Goal: Information Seeking & Learning: Learn about a topic

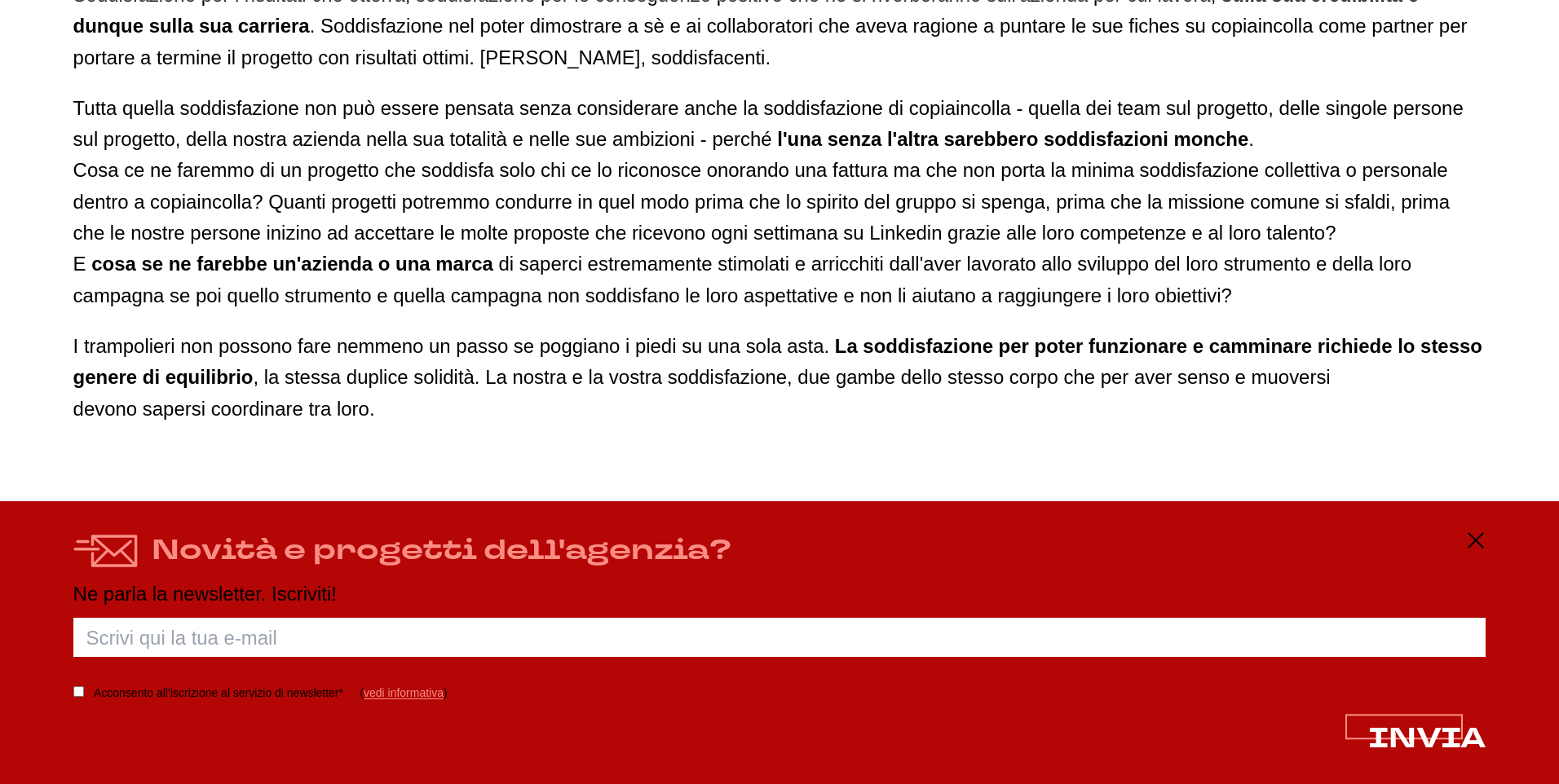
scroll to position [3099, 0]
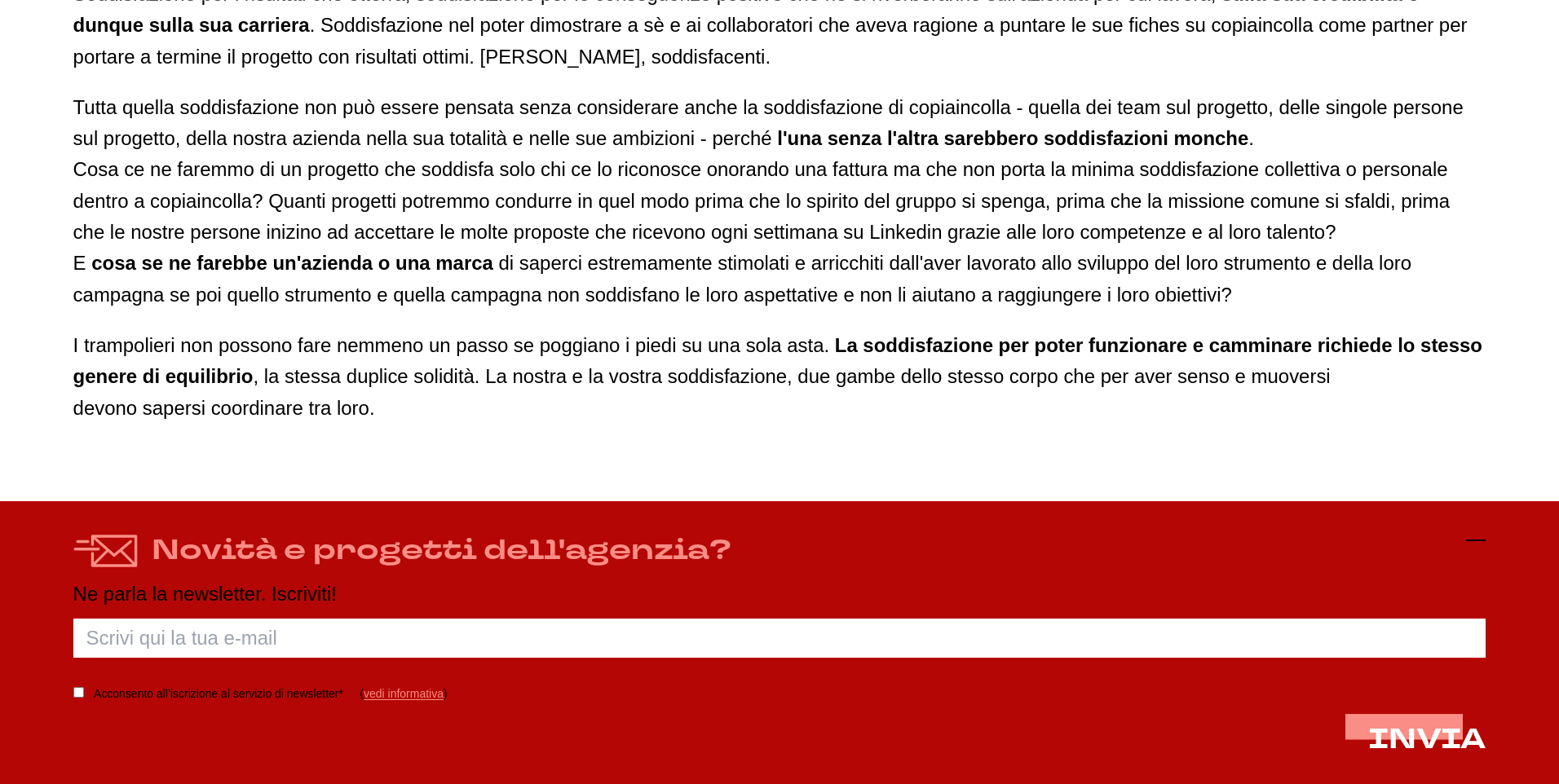
click at [1483, 534] on icon at bounding box center [1476, 541] width 20 height 20
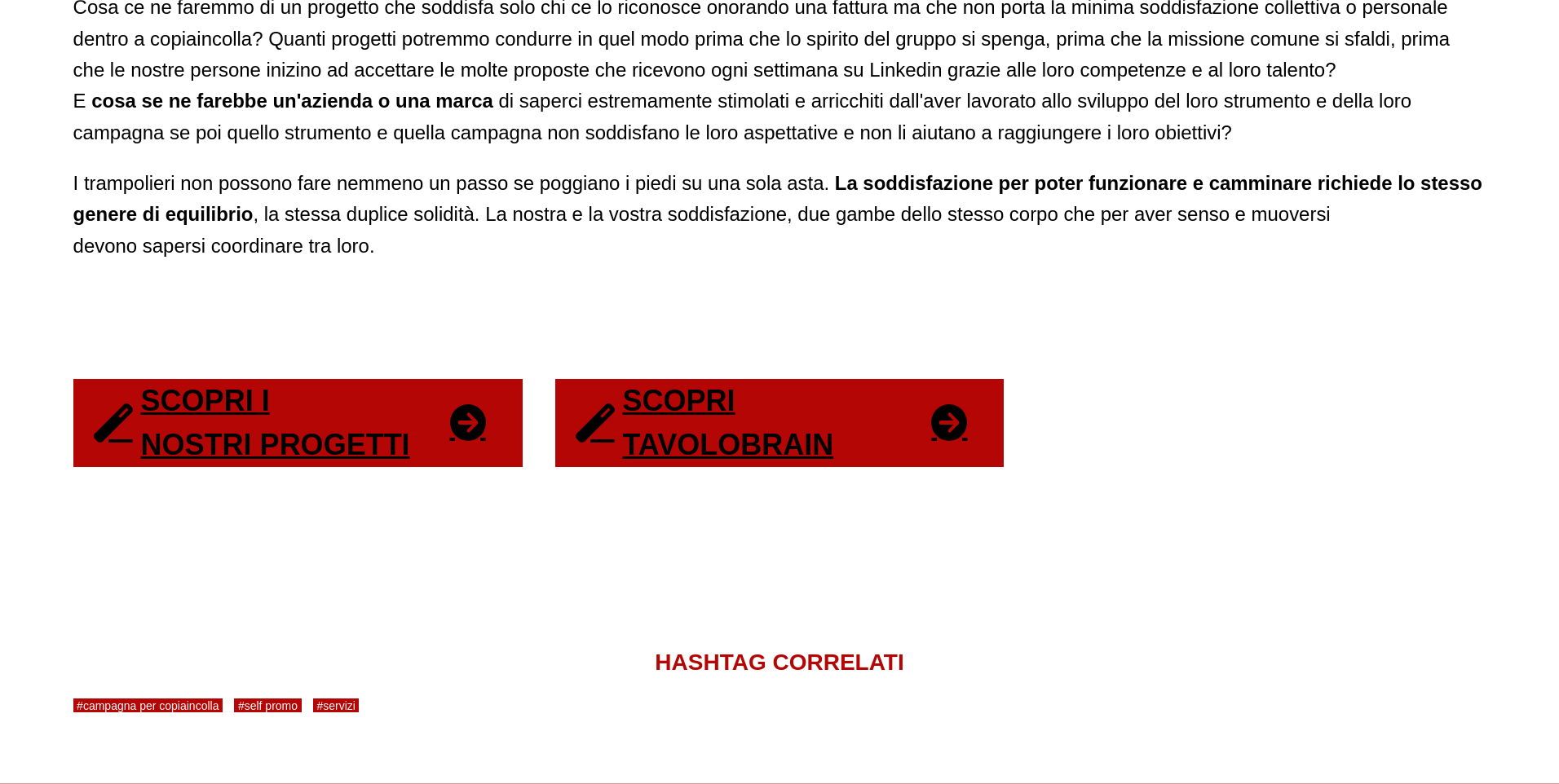
scroll to position [3261, 0]
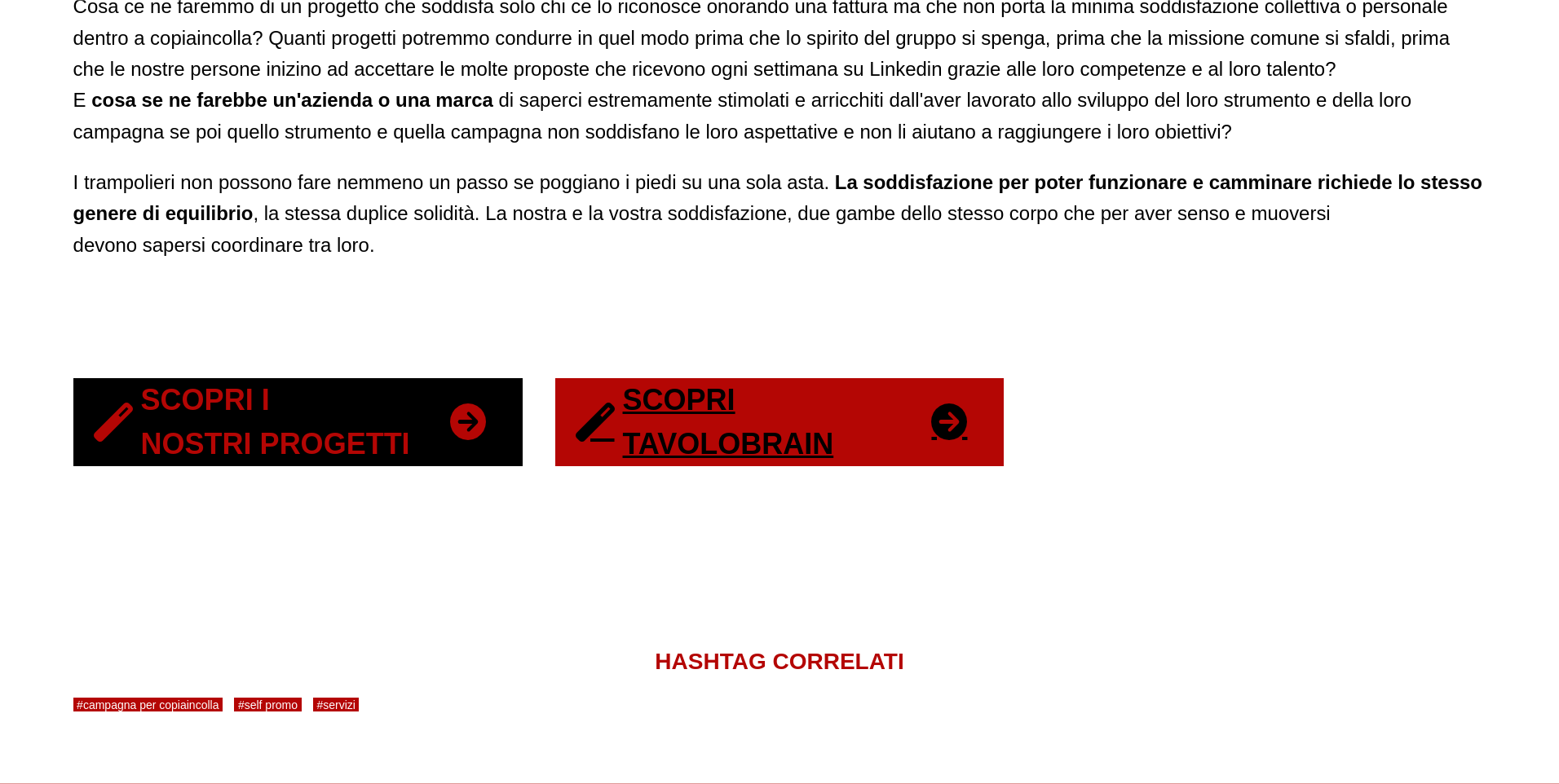
click at [472, 425] on link "Scopri i nostri progetti" at bounding box center [298, 422] width 449 height 88
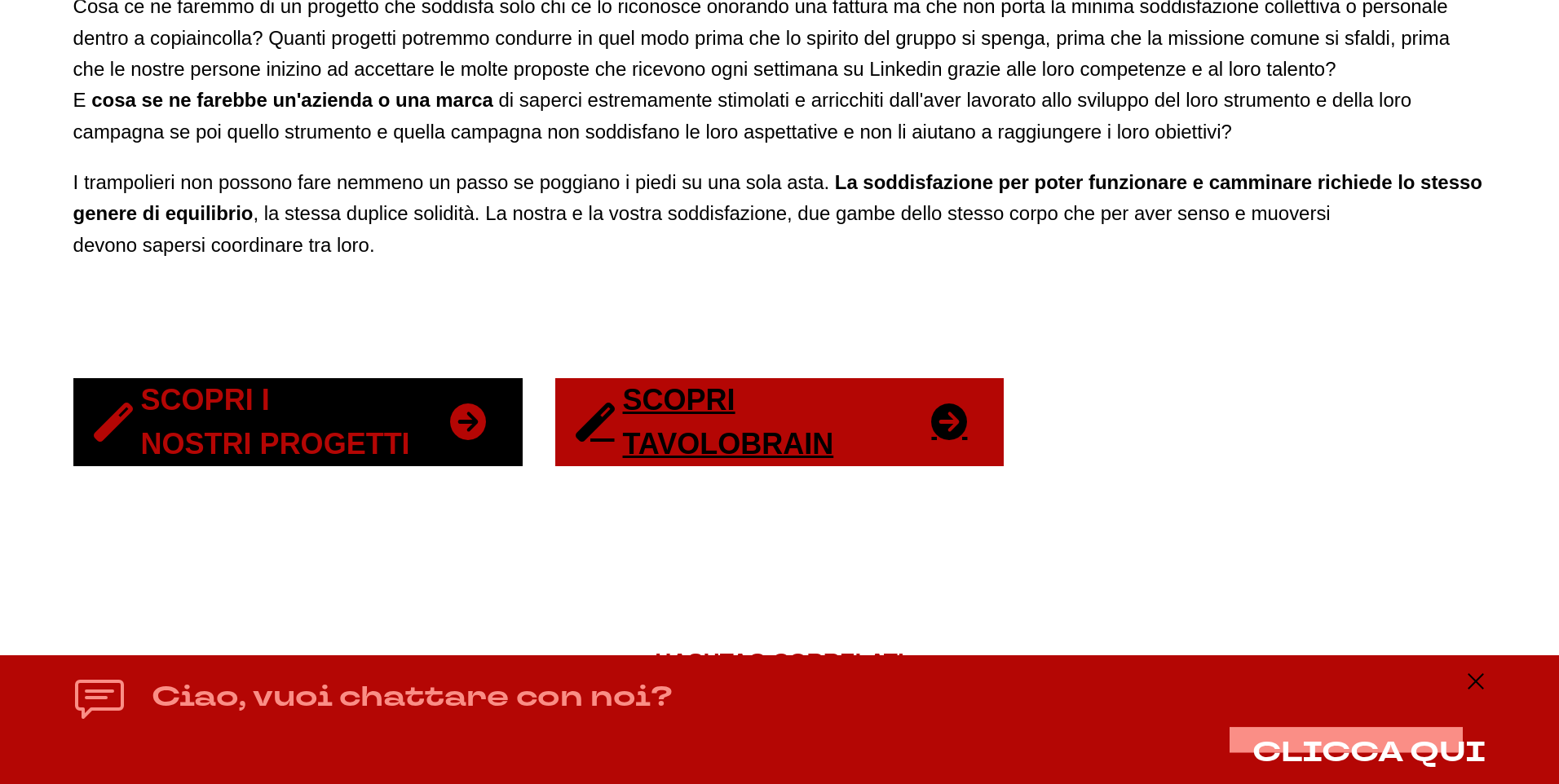
click at [370, 449] on link "Scopri i nostri progetti" at bounding box center [298, 422] width 449 height 88
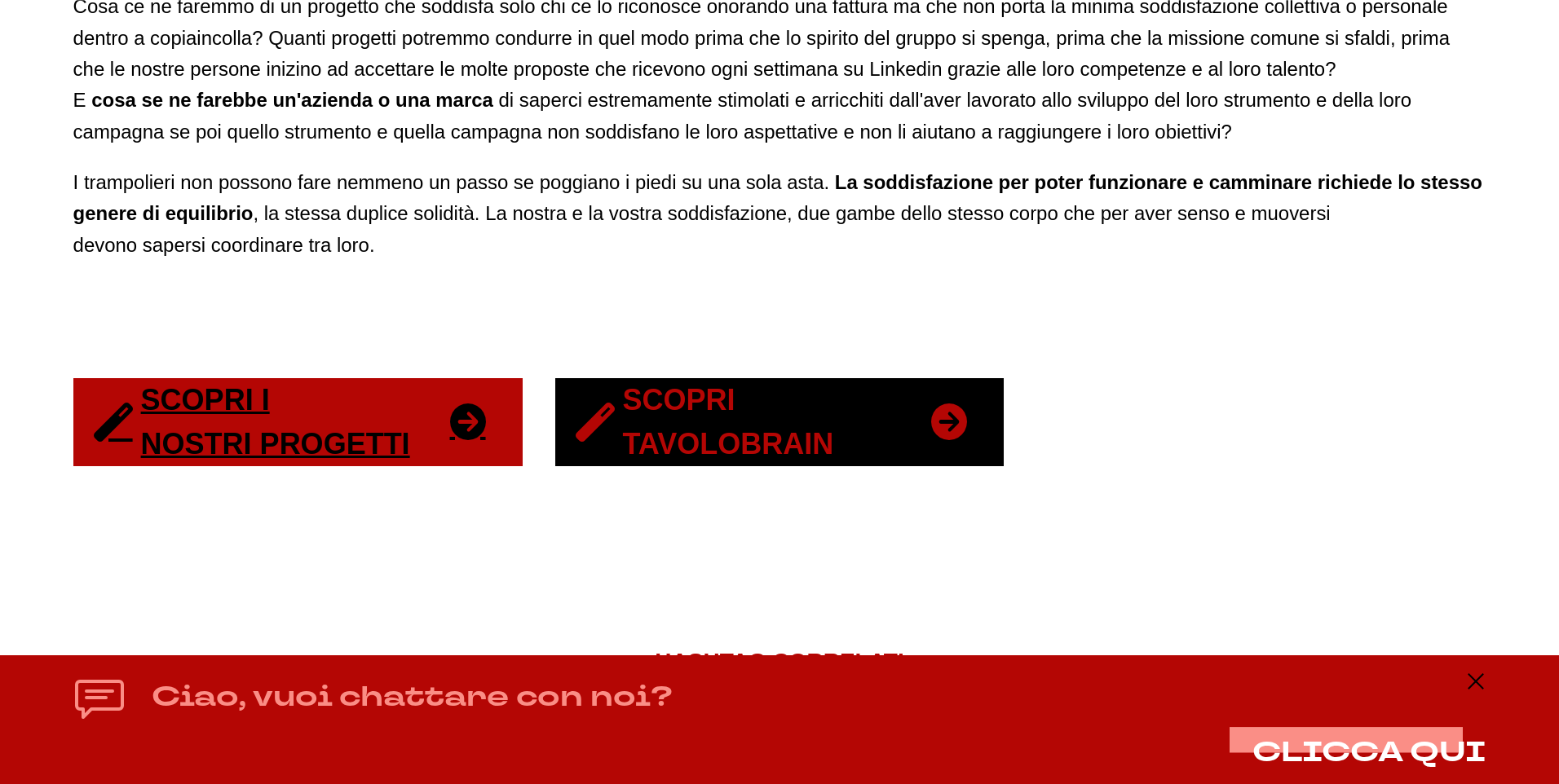
click at [713, 441] on link "Scopri Tavolobrain" at bounding box center [780, 422] width 449 height 88
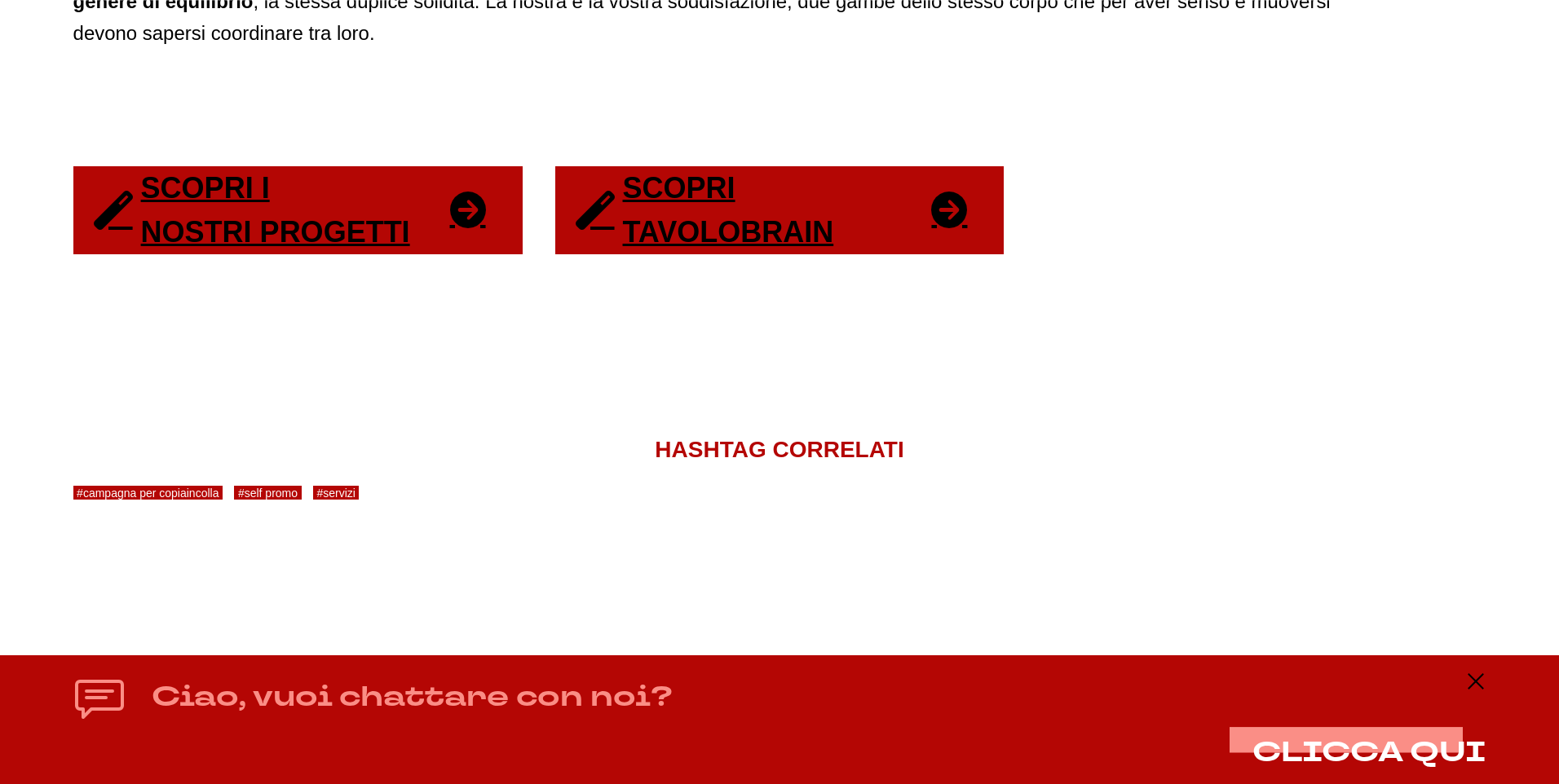
scroll to position [3474, 0]
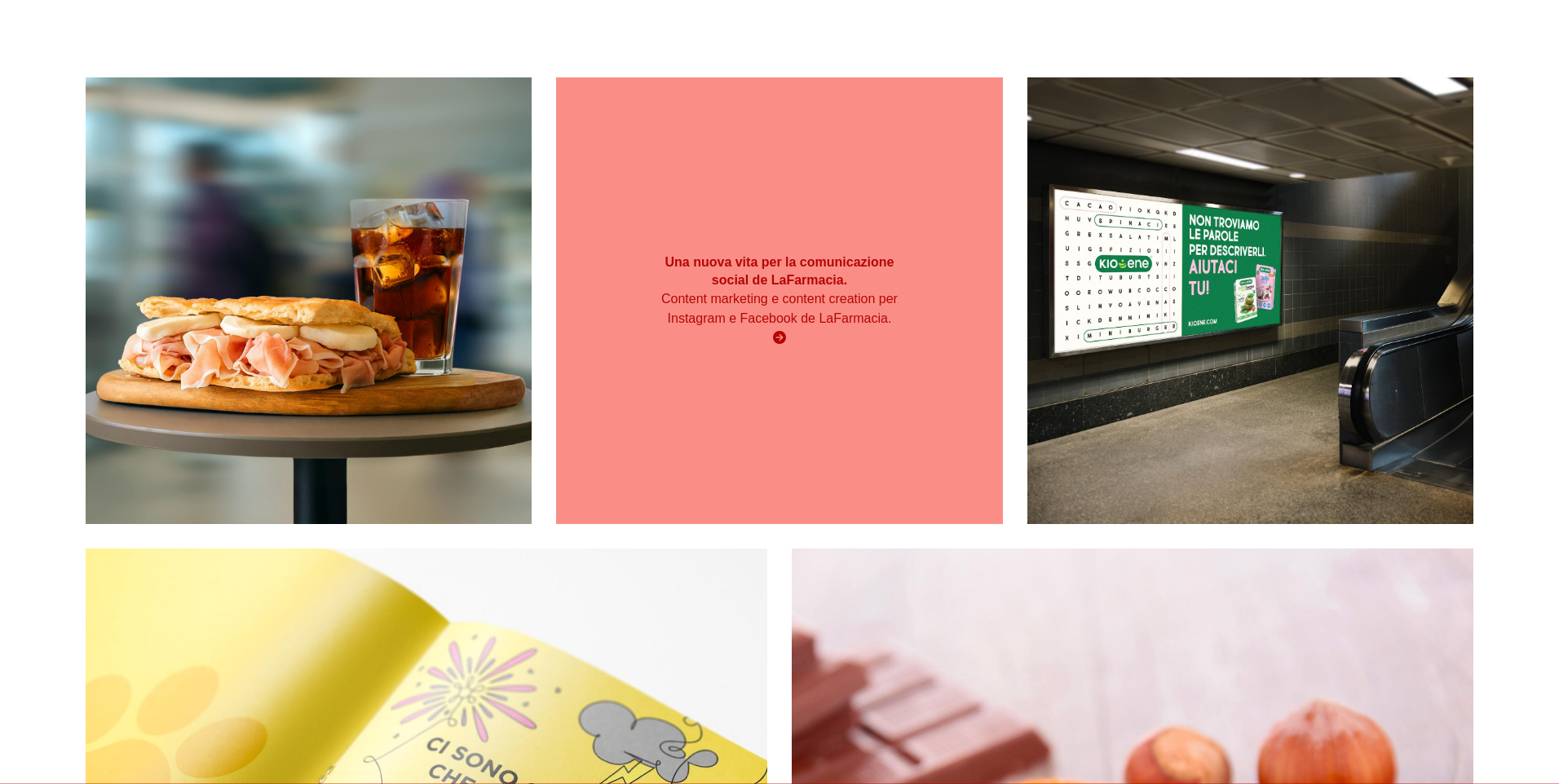
scroll to position [326, 0]
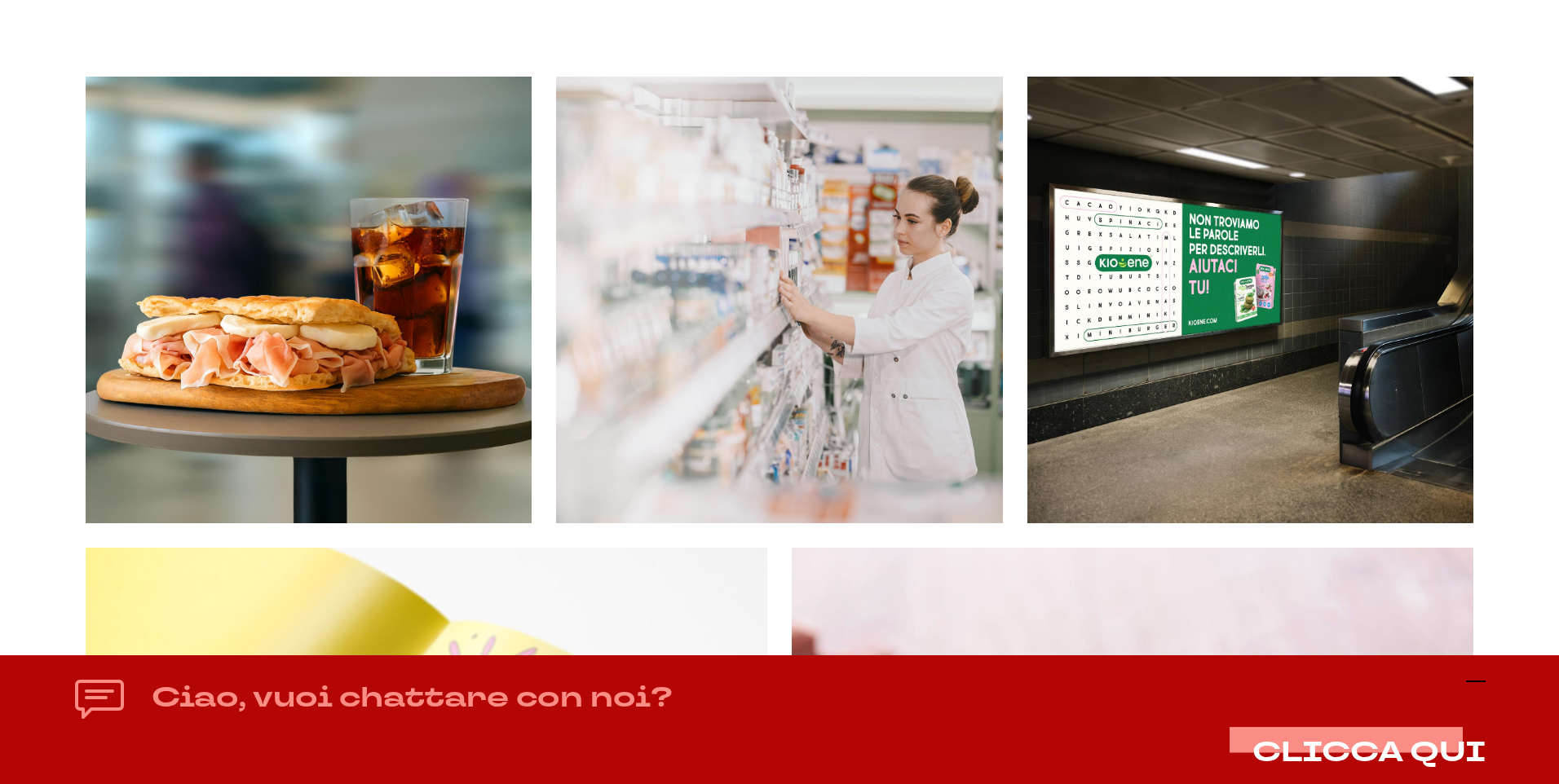
click at [1475, 681] on line at bounding box center [1476, 681] width 20 height 0
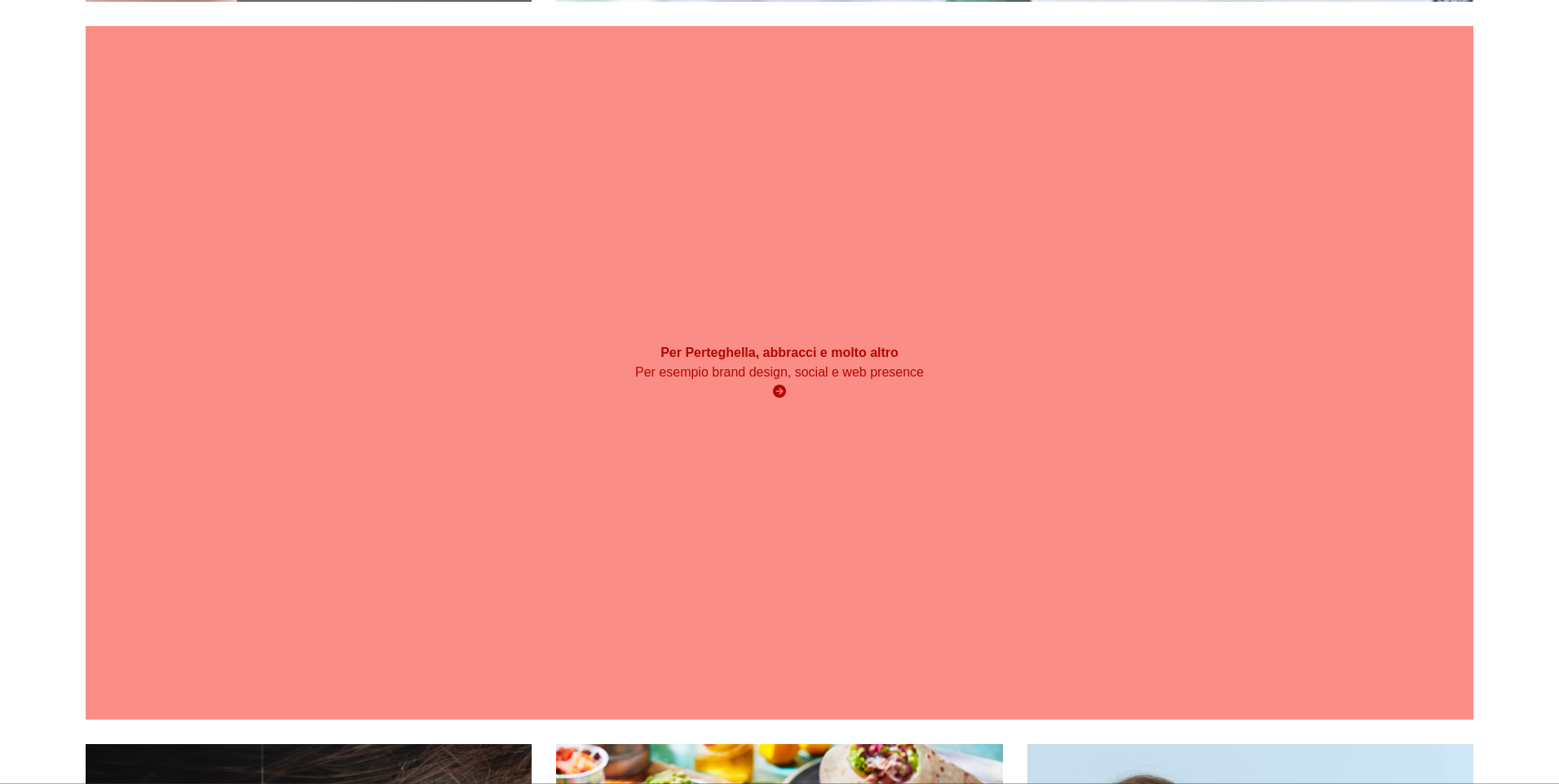
scroll to position [2038, 0]
click at [778, 390] on icon at bounding box center [780, 390] width 13 height 13
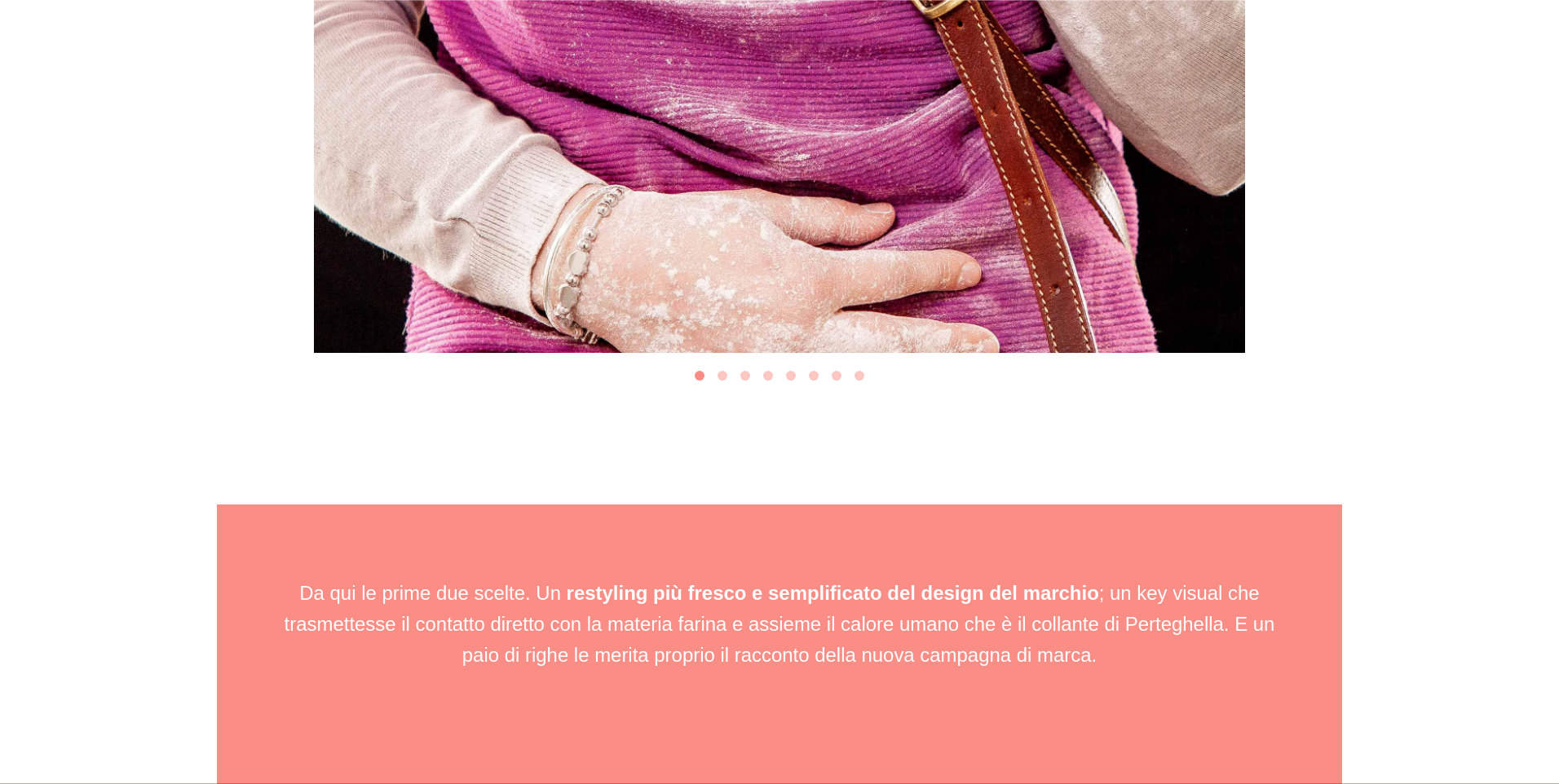
scroll to position [2610, 0]
click at [720, 370] on button "Go to slide 2" at bounding box center [722, 375] width 10 height 10
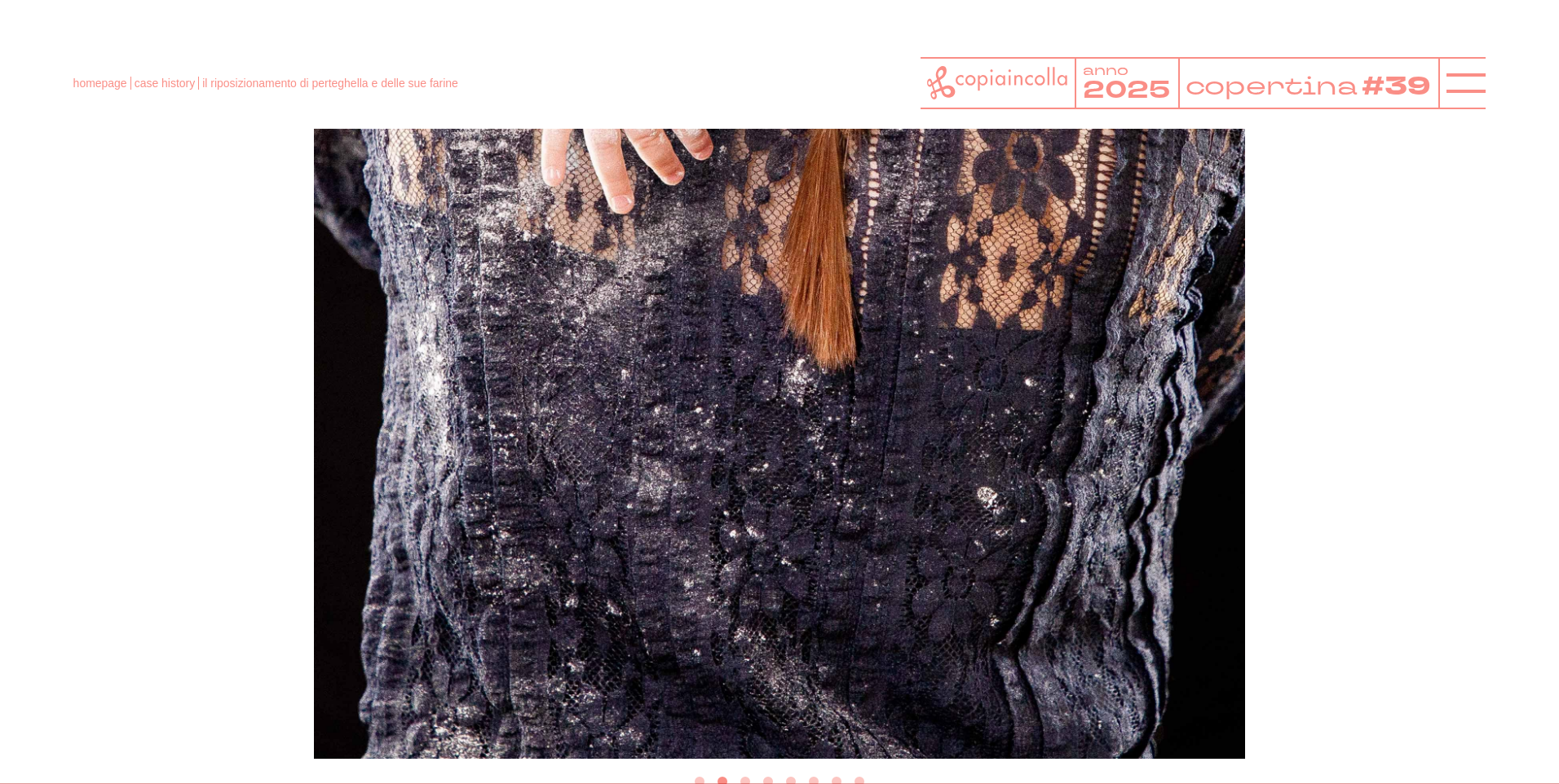
scroll to position [2201, 0]
click at [741, 778] on button "Go to slide 3" at bounding box center [745, 782] width 10 height 10
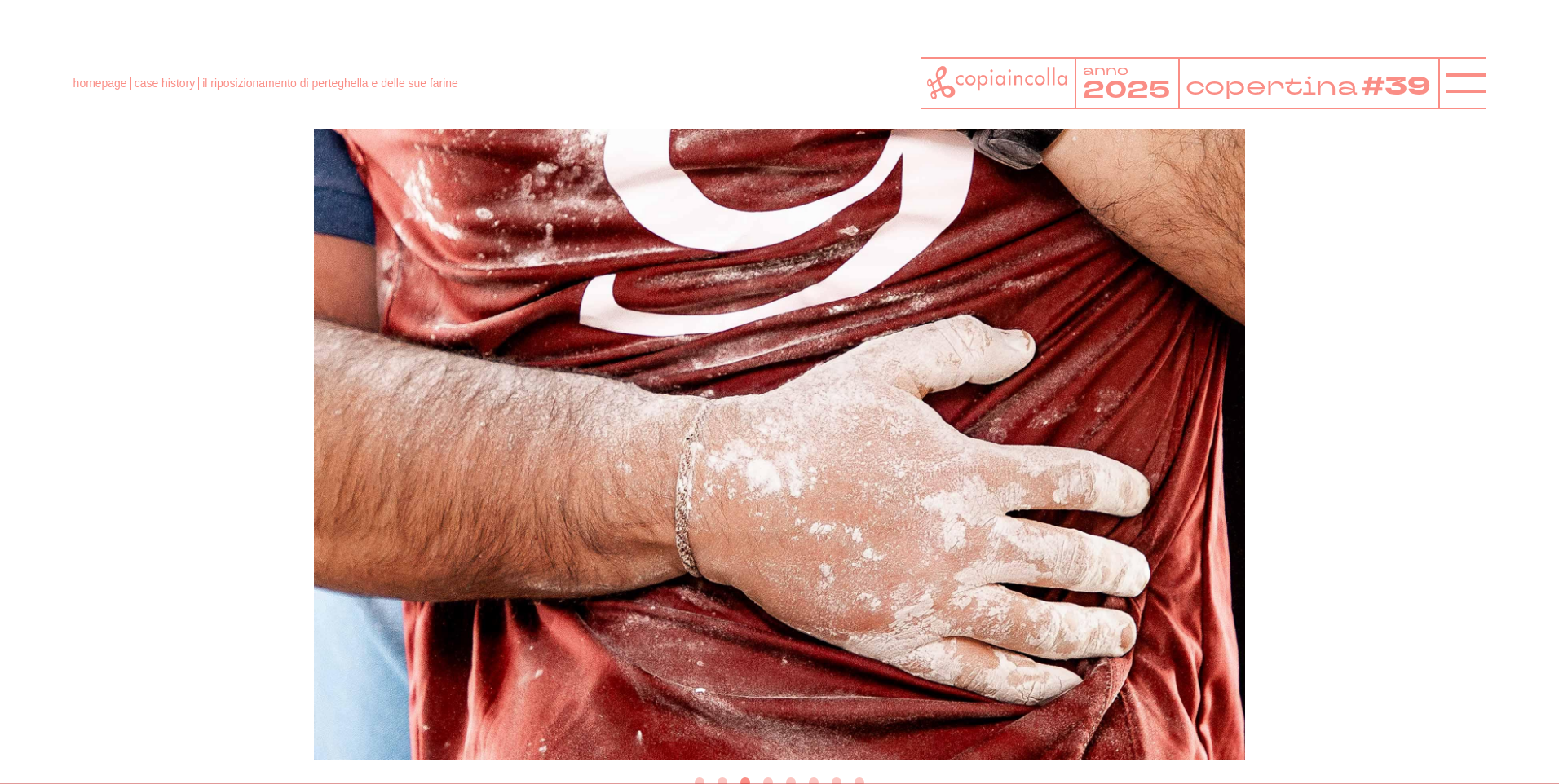
click at [768, 778] on button "Go to slide 4" at bounding box center [768, 782] width 10 height 10
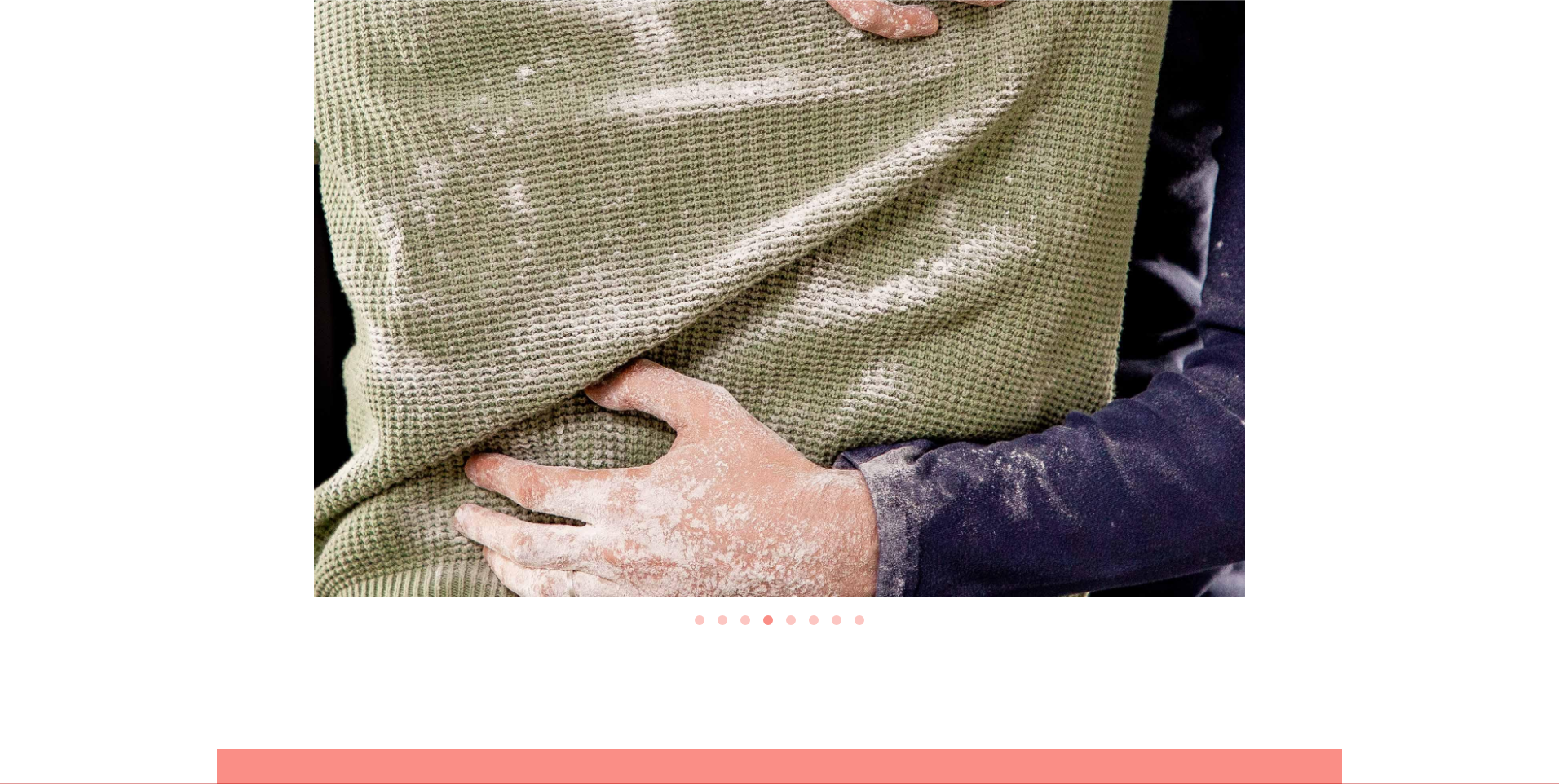
scroll to position [2365, 0]
click at [788, 615] on button "Go to slide 5" at bounding box center [790, 620] width 10 height 10
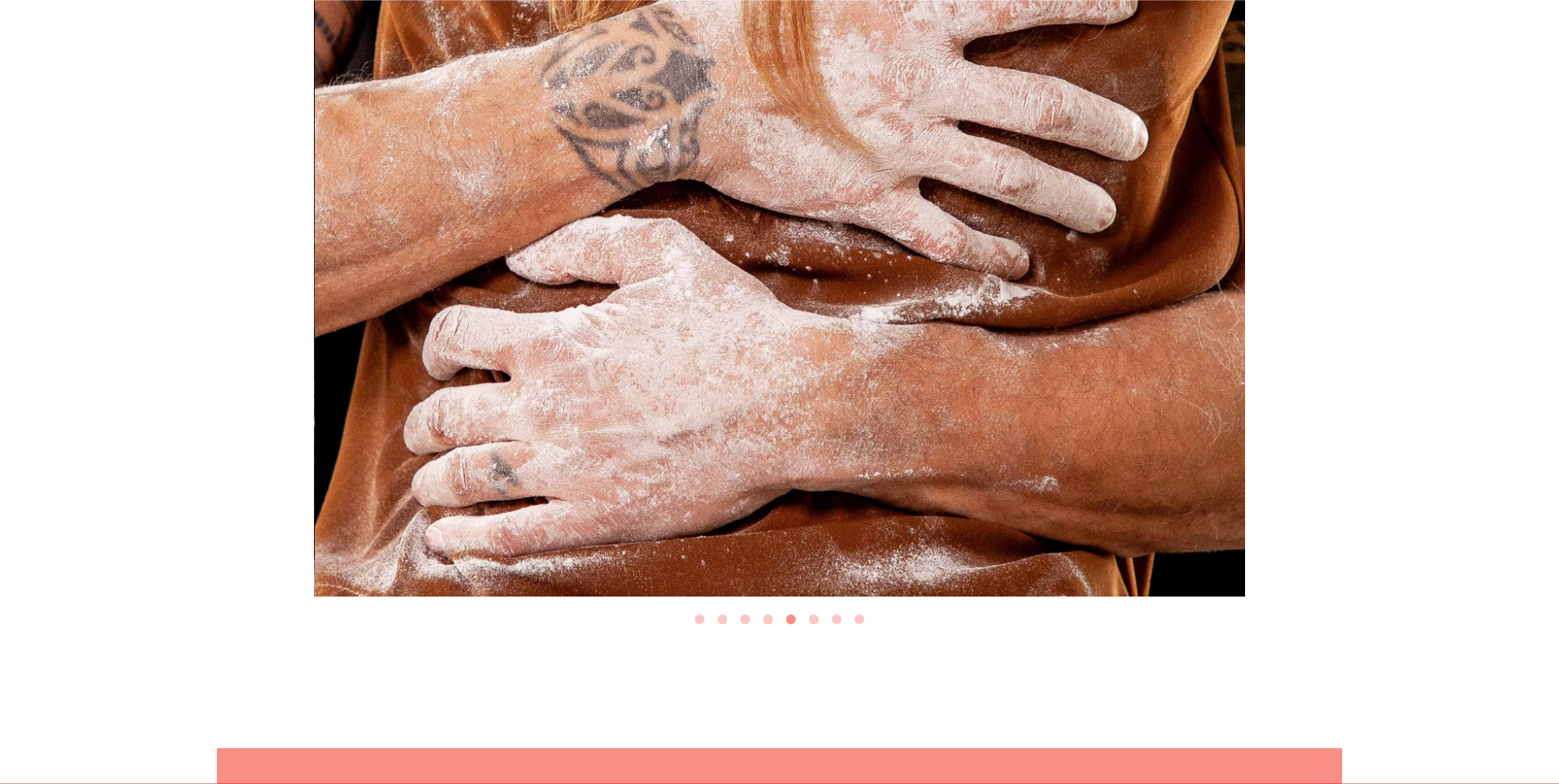
click at [818, 615] on button "Go to slide 6" at bounding box center [813, 620] width 10 height 10
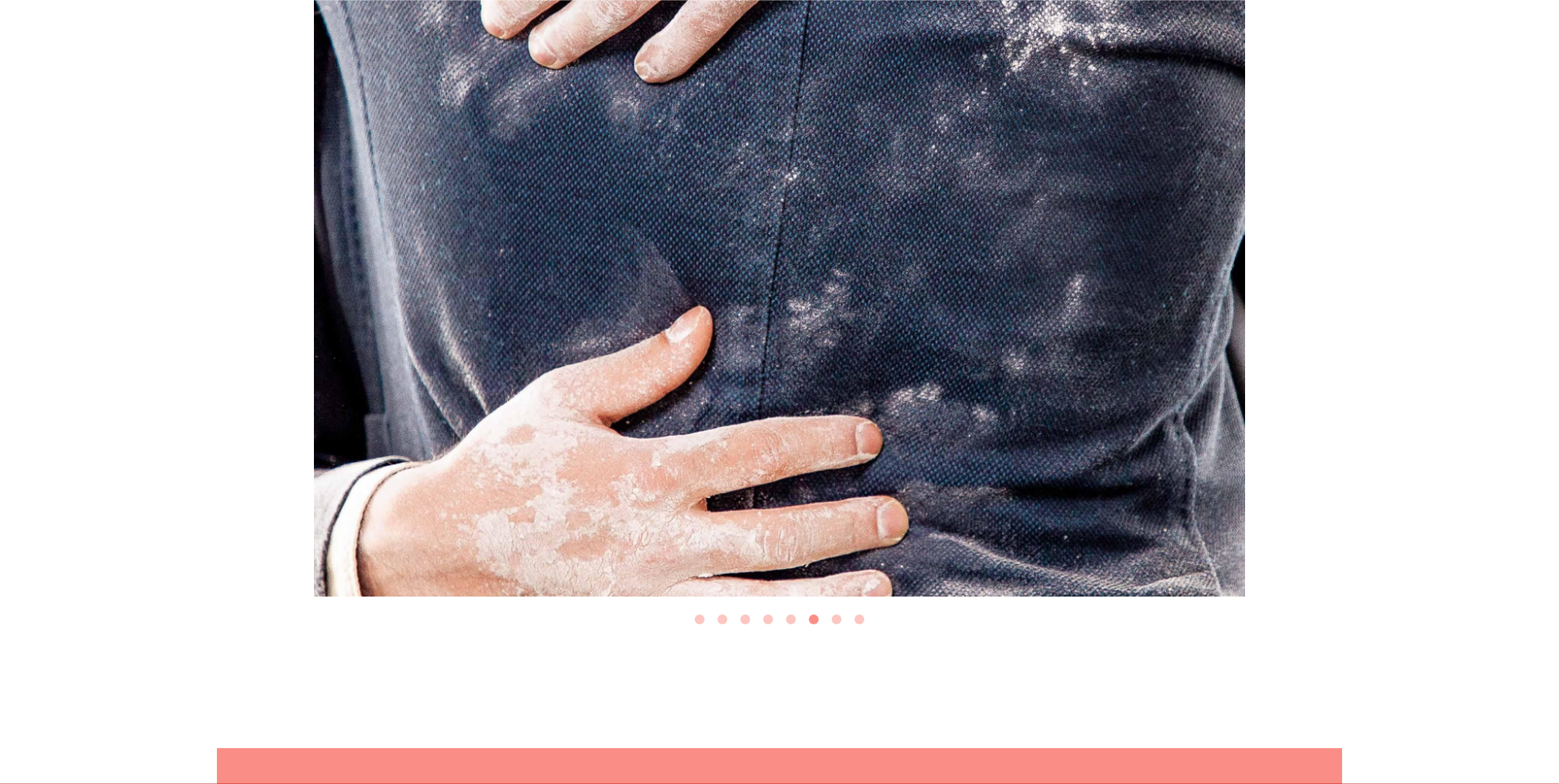
click at [838, 615] on button "Go to slide 7" at bounding box center [837, 620] width 10 height 10
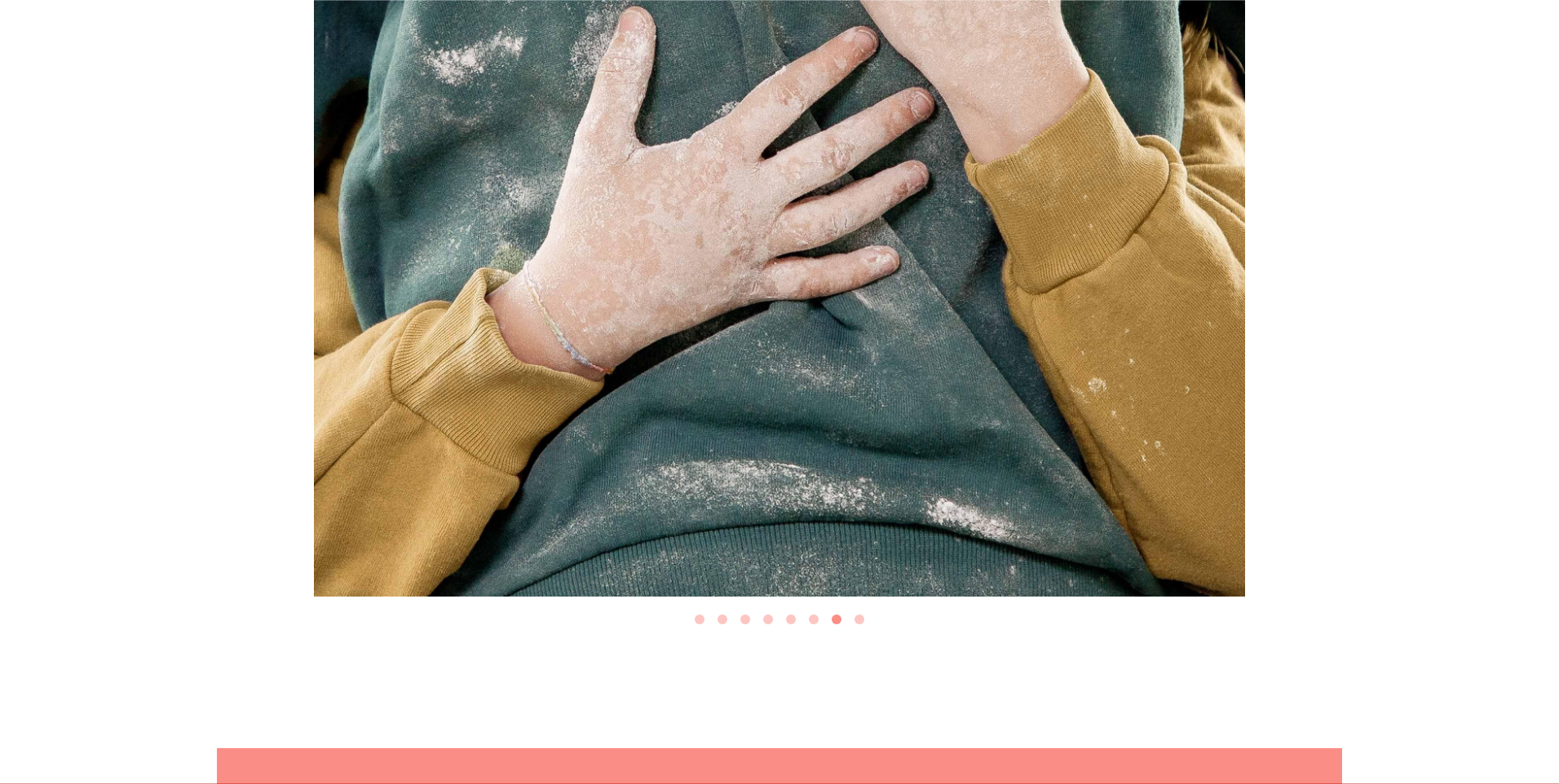
click at [858, 615] on button "Go to slide 8" at bounding box center [859, 620] width 10 height 10
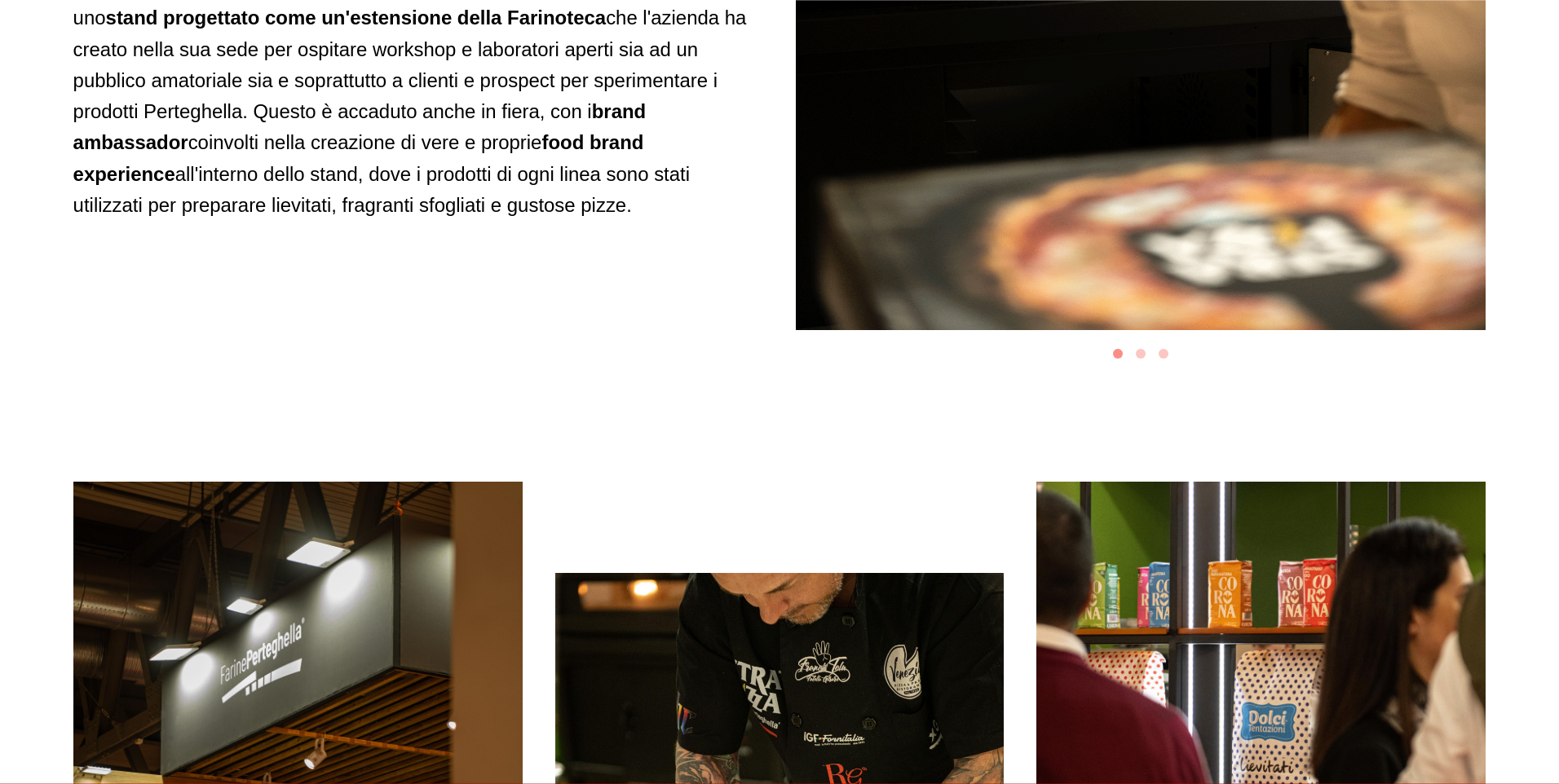
scroll to position [10030, 0]
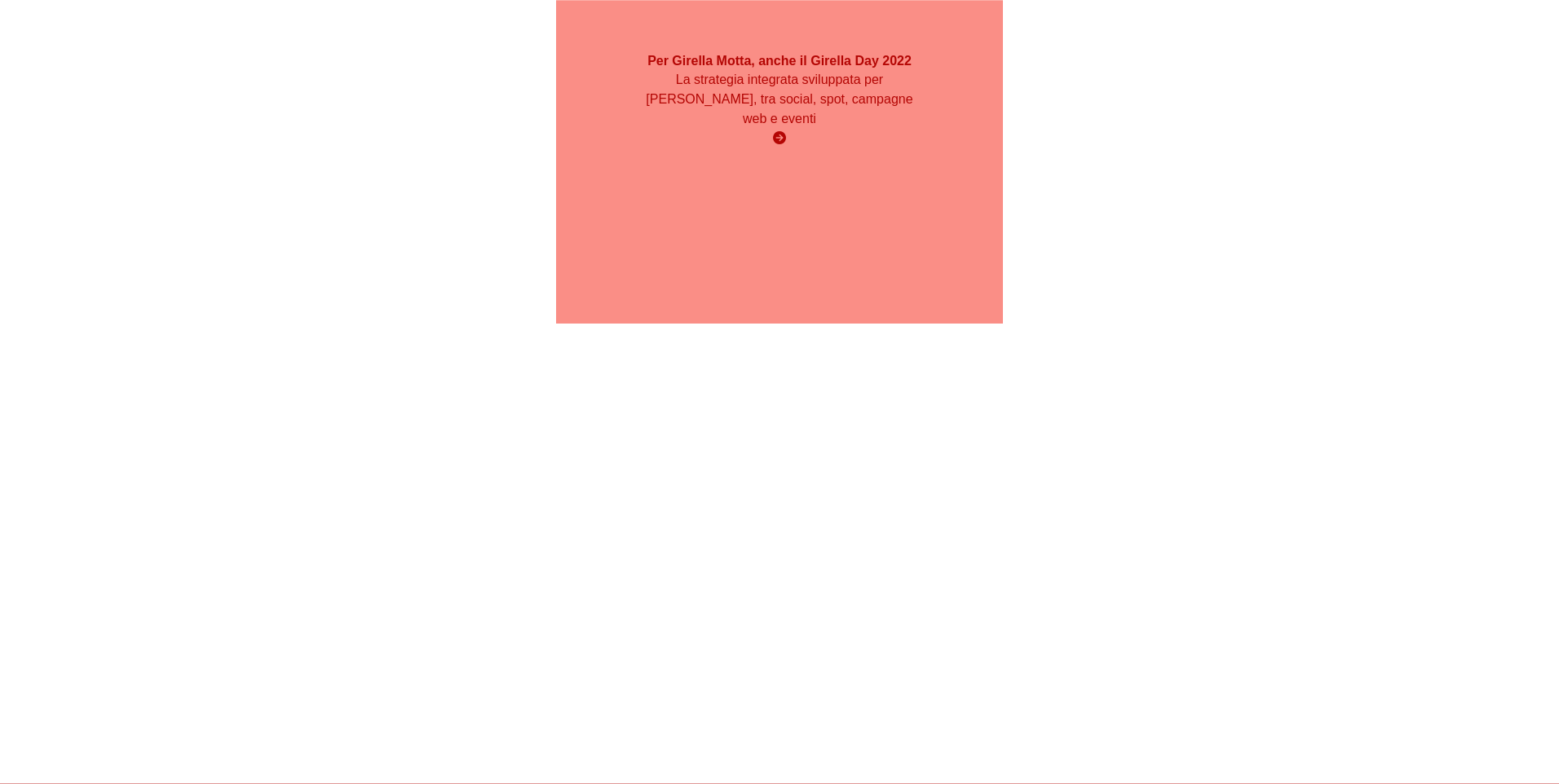
scroll to position [7665, 0]
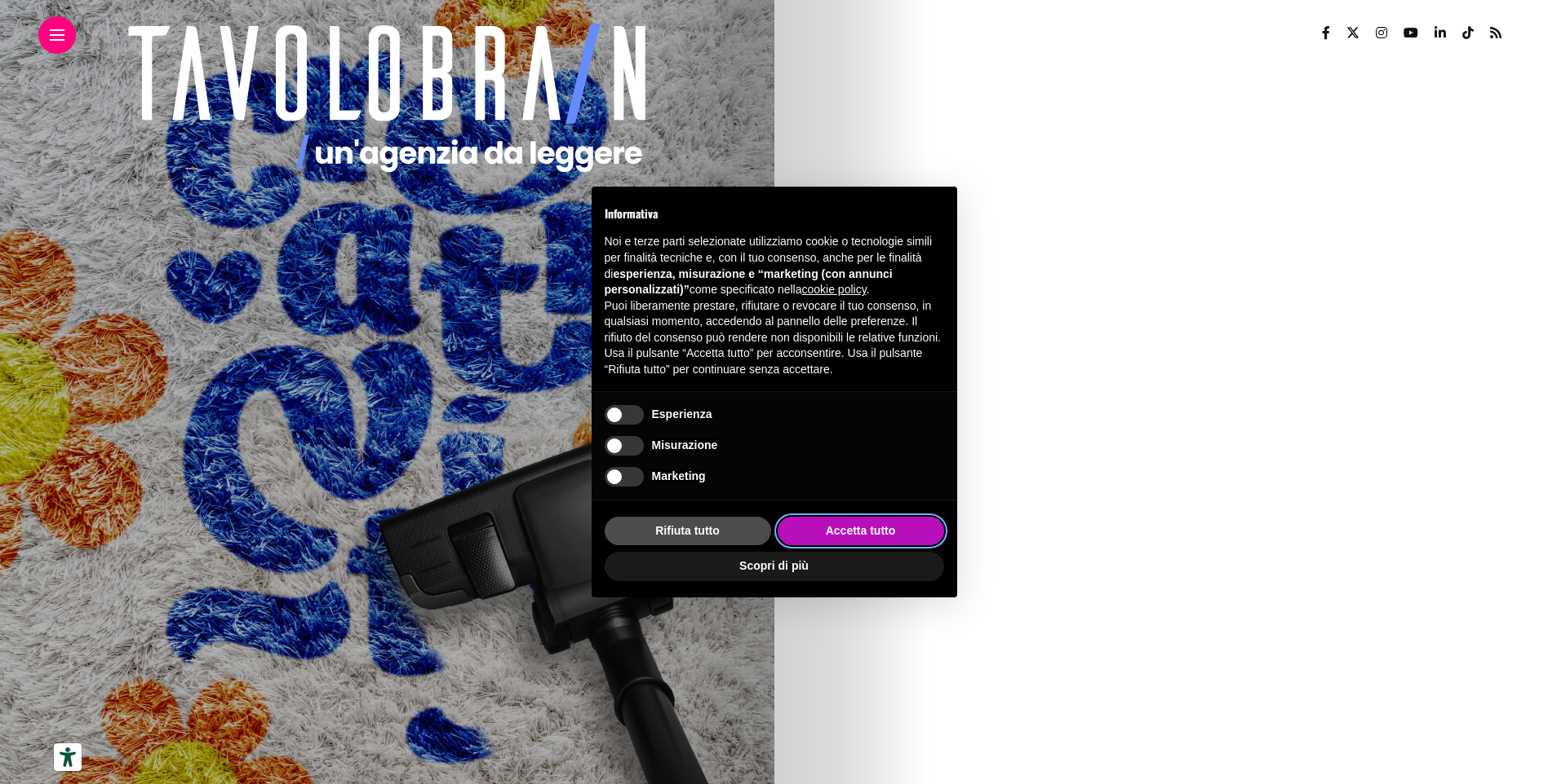
click at [871, 544] on button "Accetta tutto" at bounding box center [860, 532] width 166 height 29
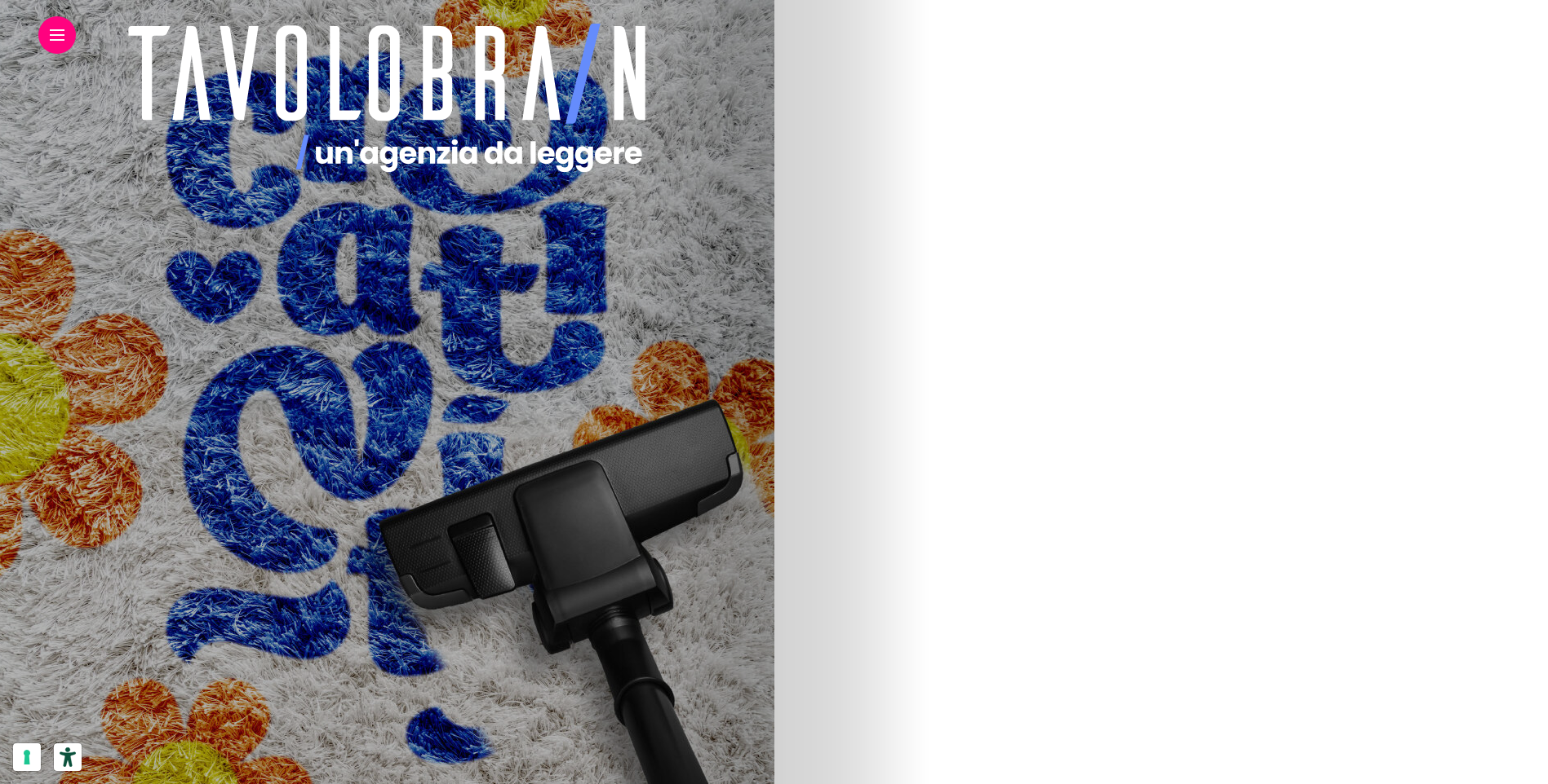
scroll to position [3751, 0]
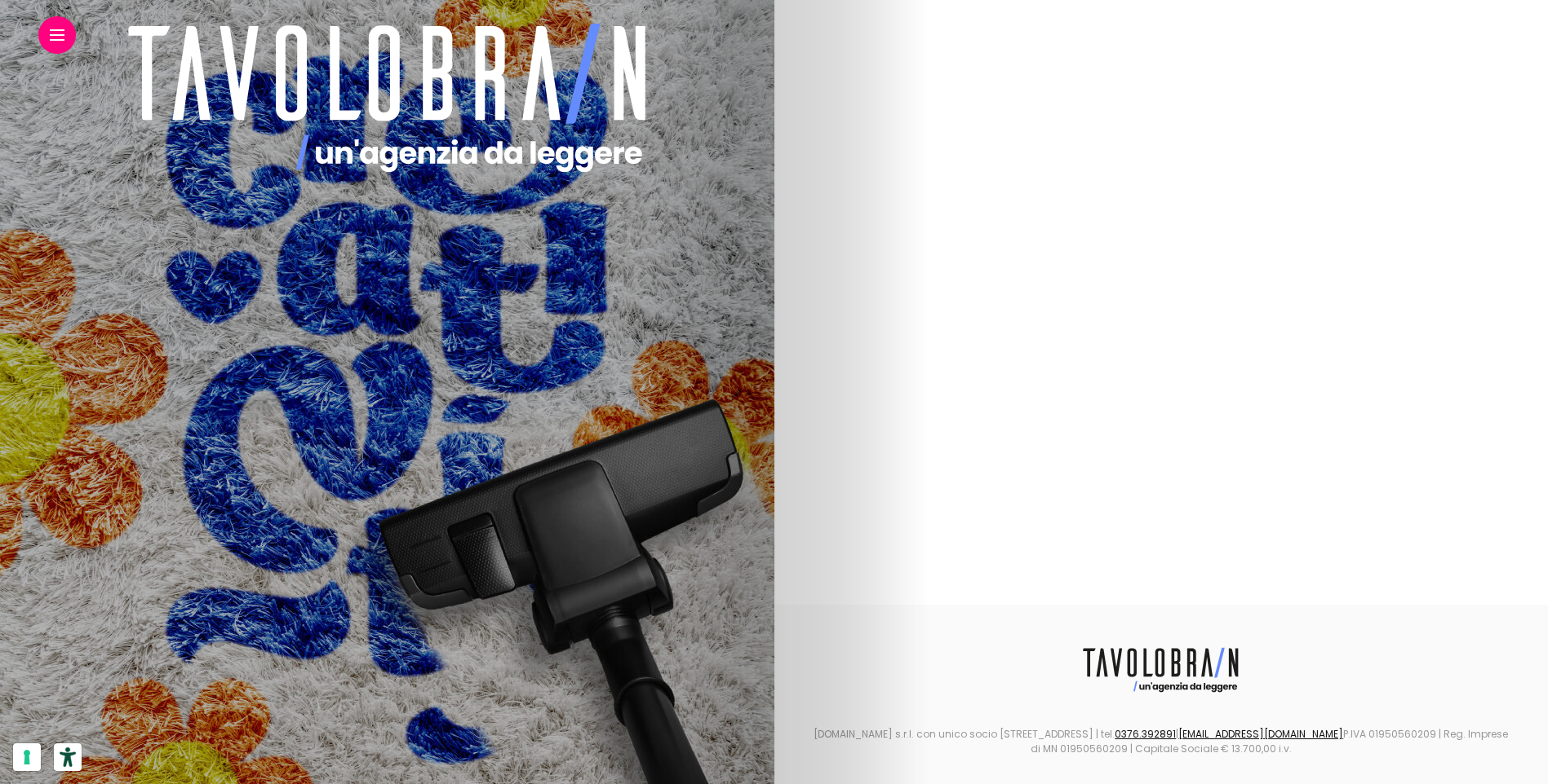
click at [735, 464] on img at bounding box center [386, 419] width 696 height 240
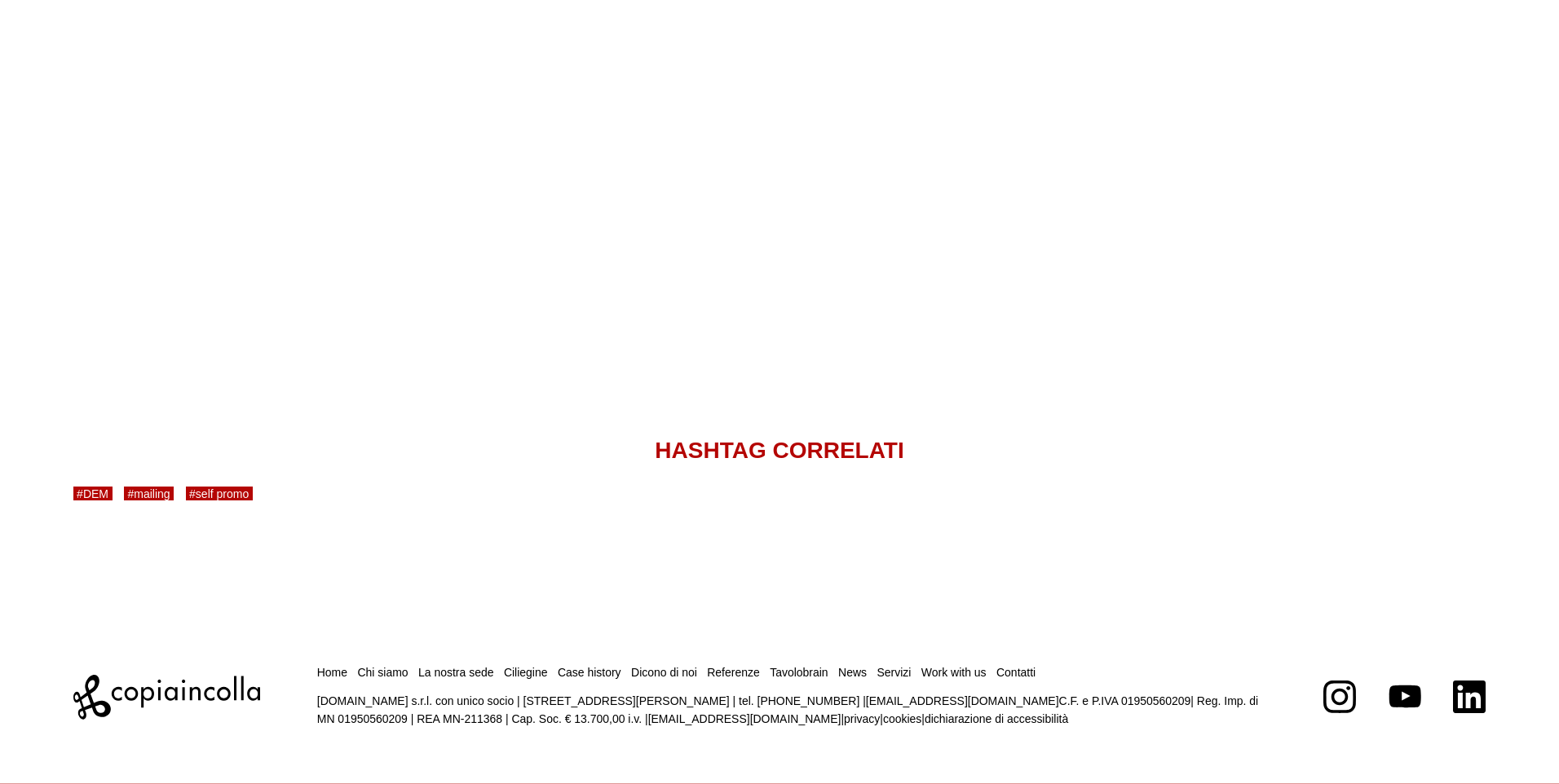
scroll to position [5545, 0]
